Goal: Find specific page/section: Find specific page/section

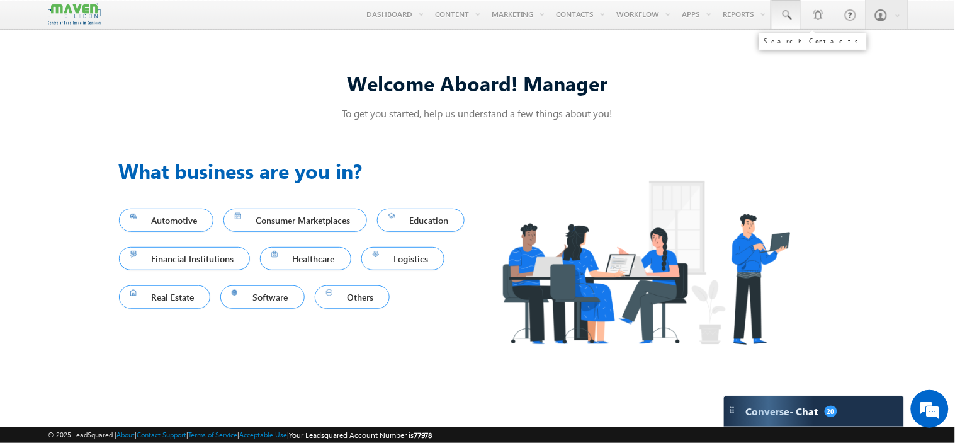
click at [783, 11] on span at bounding box center [786, 15] width 13 height 13
paste input "[EMAIL_ADDRESS][DOMAIN_NAME]"
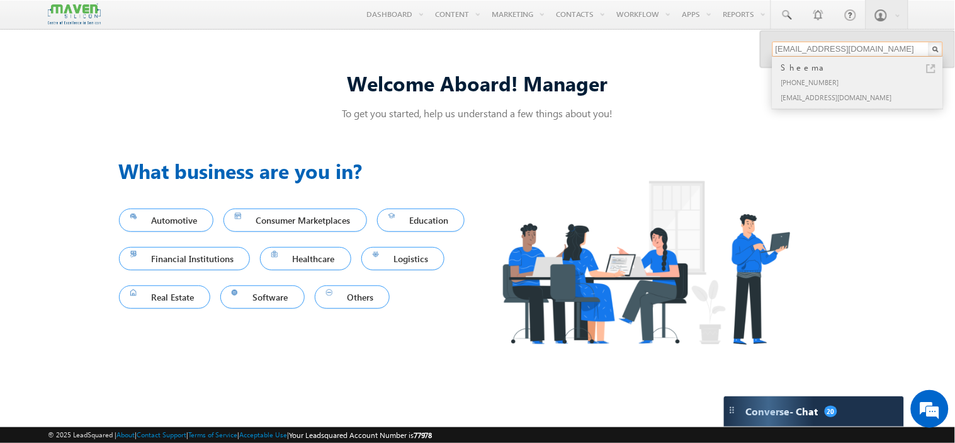
type input "[EMAIL_ADDRESS][DOMAIN_NAME]"
click at [845, 80] on div "[PHONE_NUMBER]" at bounding box center [863, 81] width 169 height 15
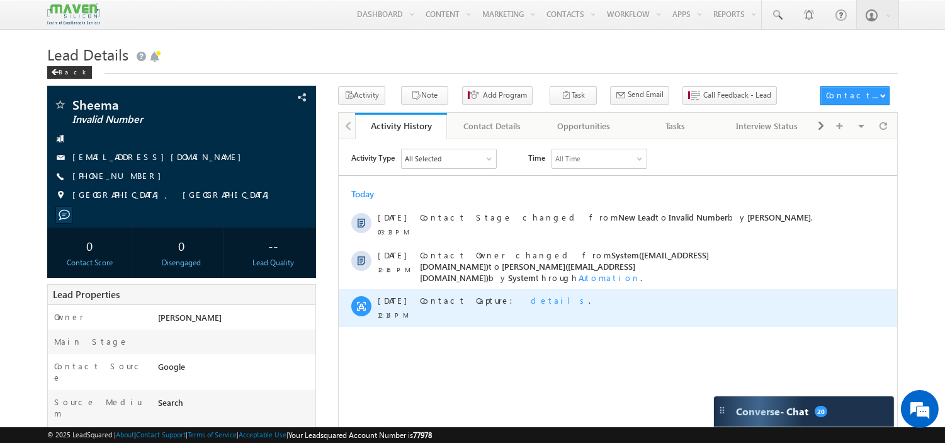
click at [530, 294] on span "details" at bounding box center [559, 299] width 58 height 11
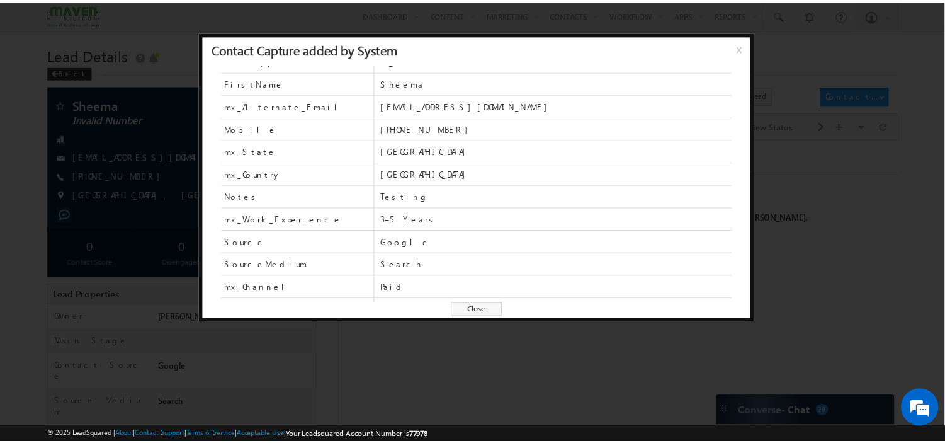
scroll to position [10, 0]
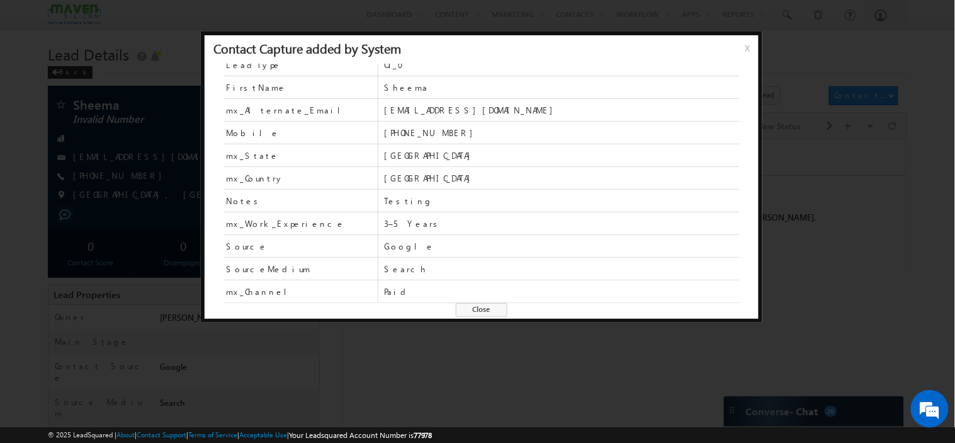
click at [746, 46] on span "x" at bounding box center [750, 52] width 10 height 23
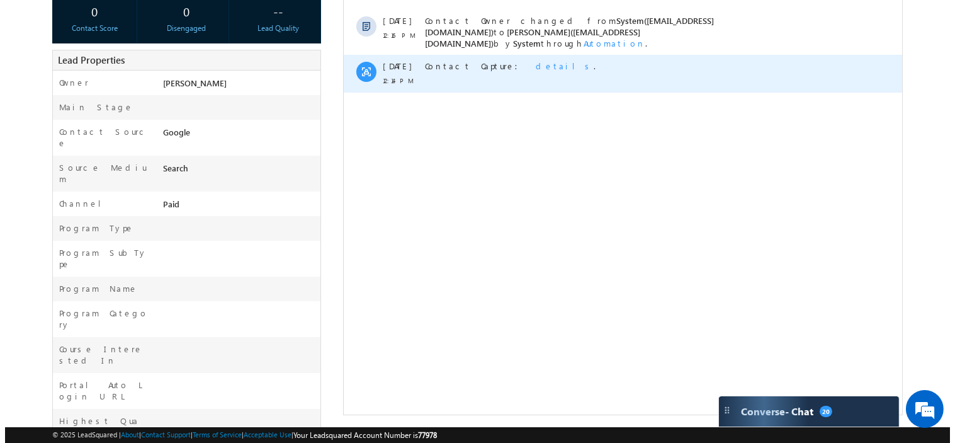
scroll to position [0, 0]
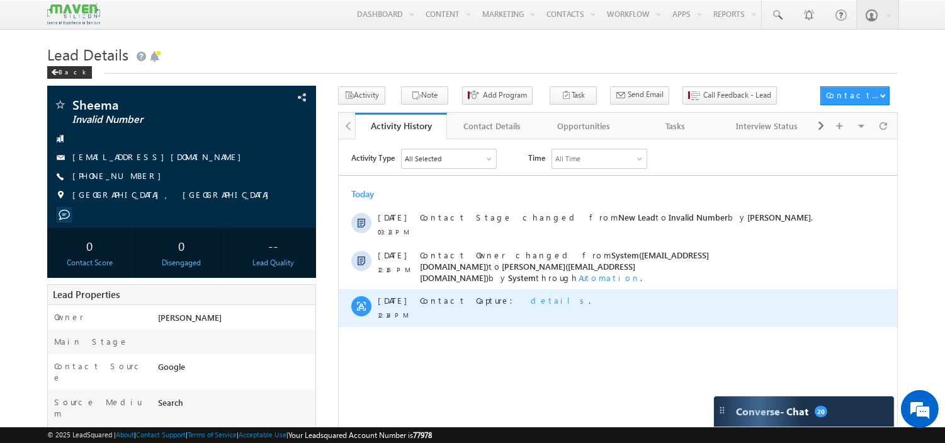
click at [530, 294] on span "details" at bounding box center [559, 299] width 58 height 11
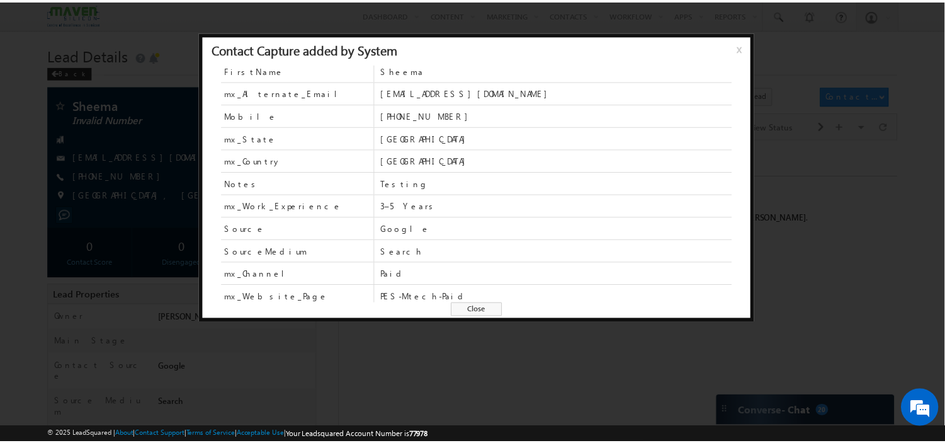
scroll to position [26, 0]
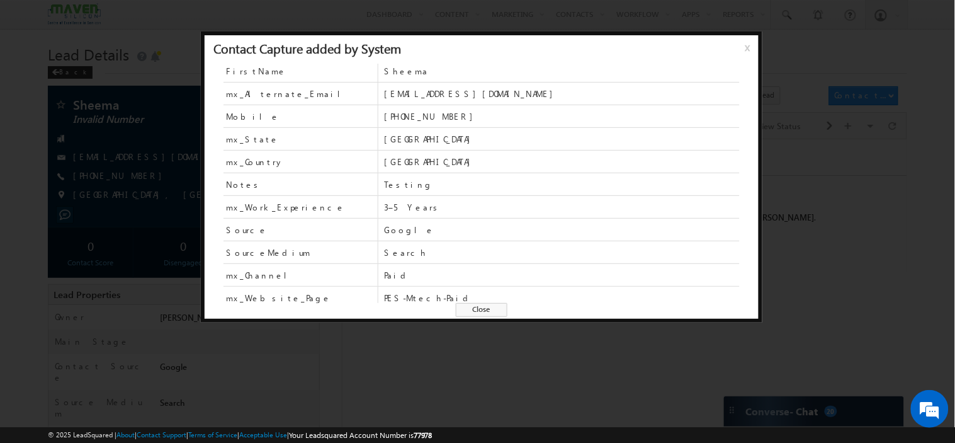
click at [747, 46] on span "x" at bounding box center [750, 52] width 10 height 23
